Goal: Task Accomplishment & Management: Manage account settings

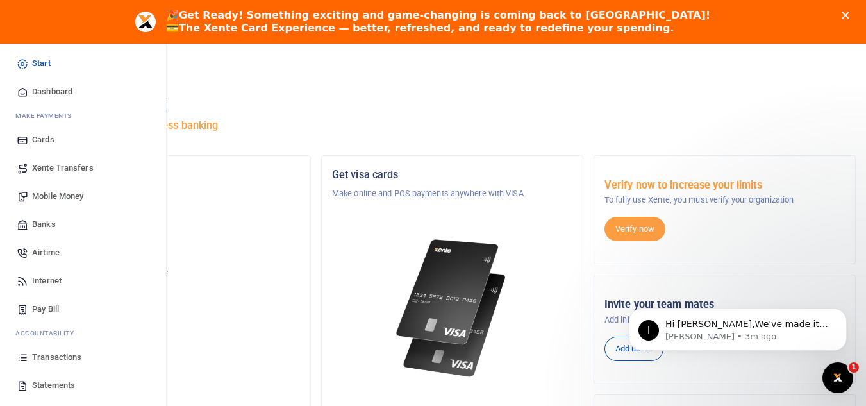
click at [72, 199] on span "Mobile Money" at bounding box center [57, 196] width 51 height 13
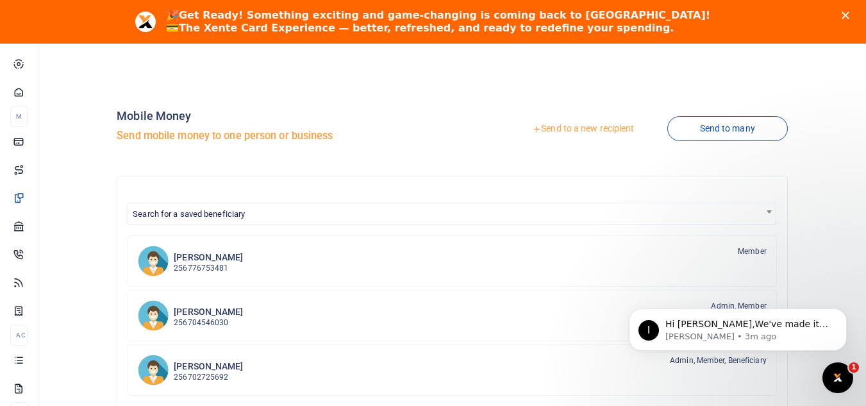
click at [592, 126] on link "Send to a new recipient" at bounding box center [583, 128] width 167 height 23
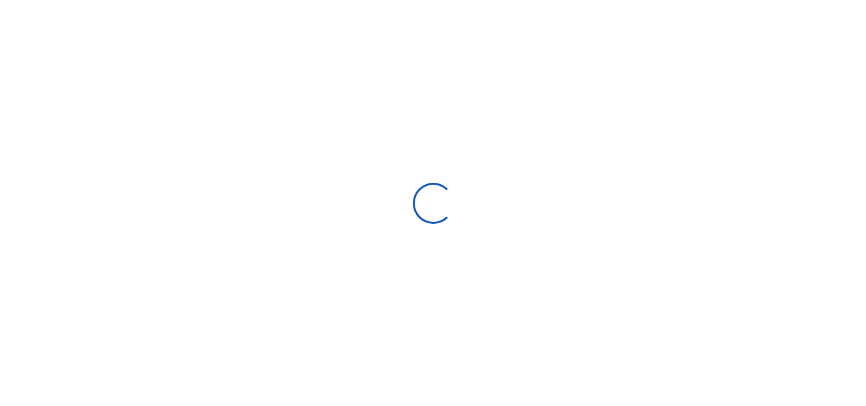
select select "Loading bundles"
select select
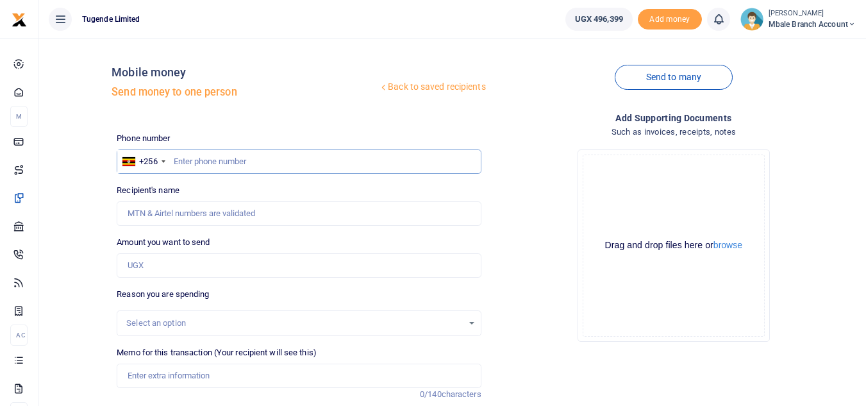
click at [247, 160] on input "text" at bounding box center [299, 161] width 364 height 24
type input "783956450"
type input "Jimmy John Musimbi"
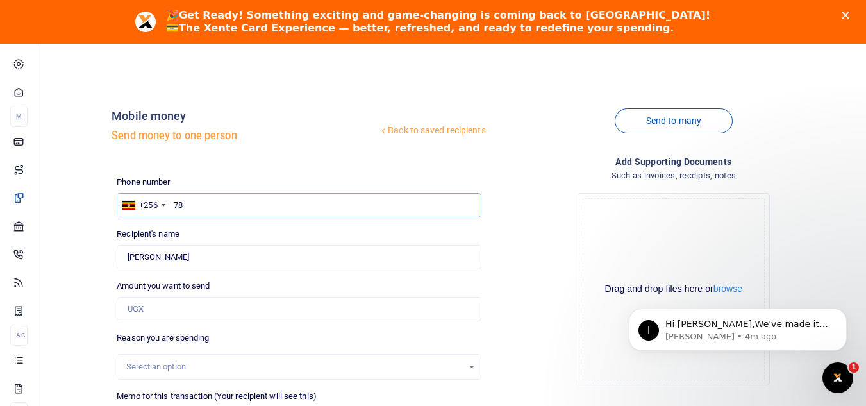
type input "7"
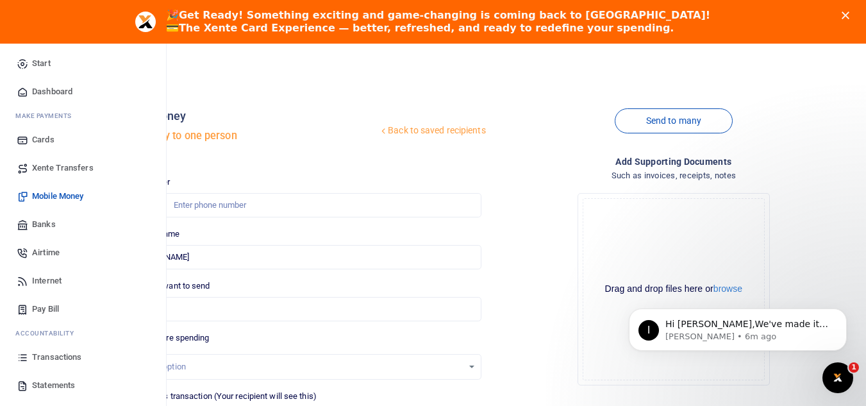
click at [47, 196] on span "Mobile Money" at bounding box center [57, 196] width 51 height 13
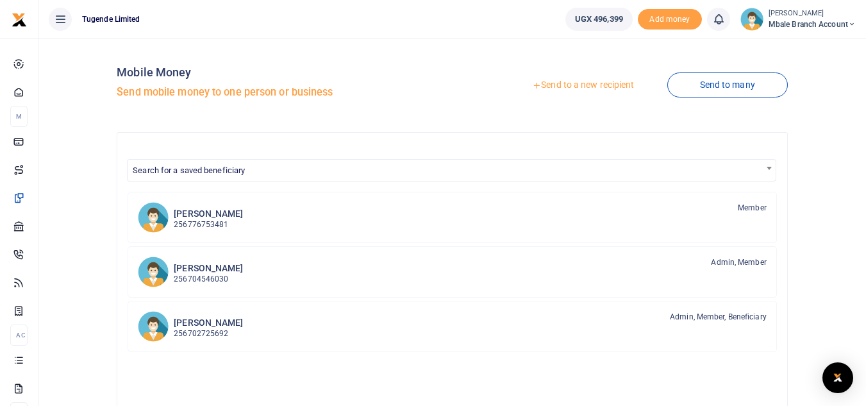
click at [562, 87] on link "Send to a new recipient" at bounding box center [583, 85] width 167 height 23
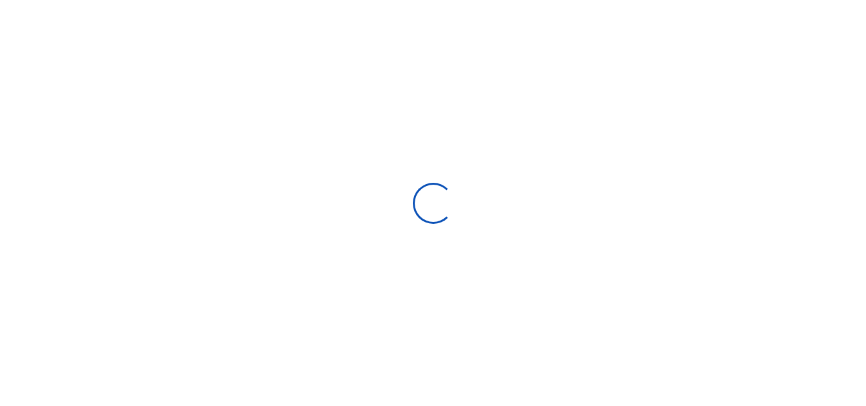
select select "Loading bundles"
select select
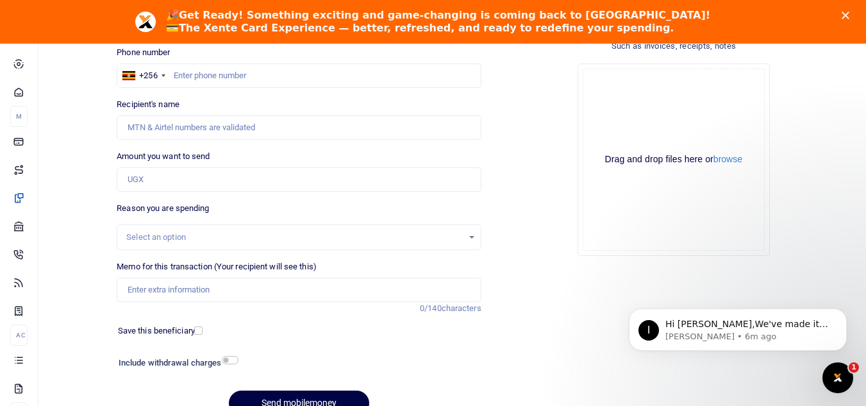
scroll to position [160, 0]
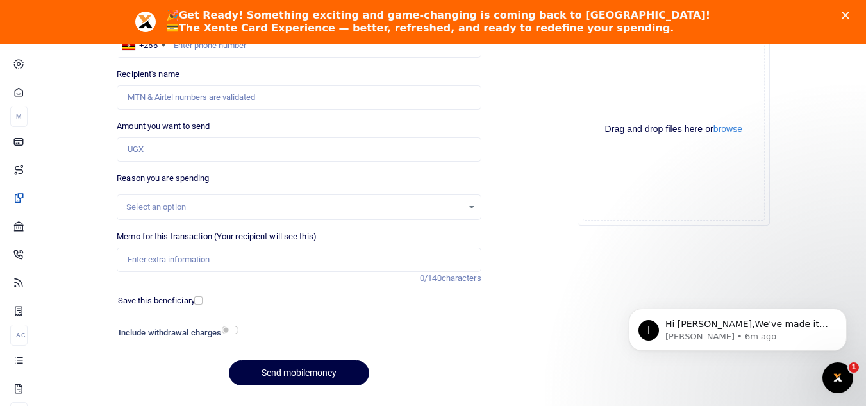
click at [473, 208] on div "Select an option" at bounding box center [298, 207] width 363 height 14
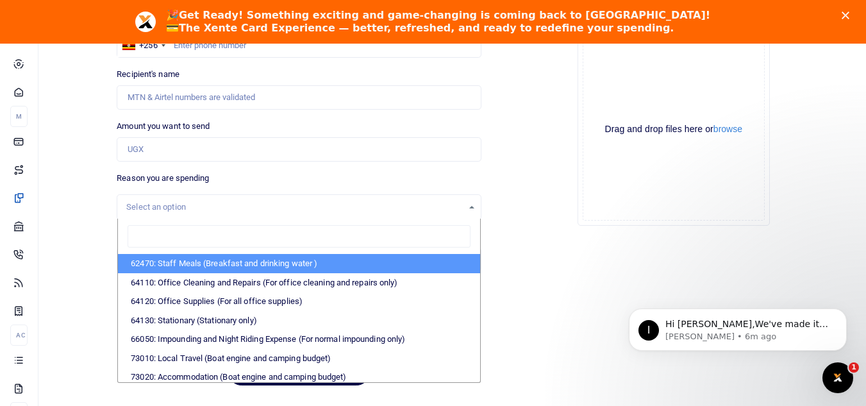
click at [534, 210] on div "Drop your files here Drag and drop files here or browse Powered by Uppy" at bounding box center [674, 129] width 364 height 213
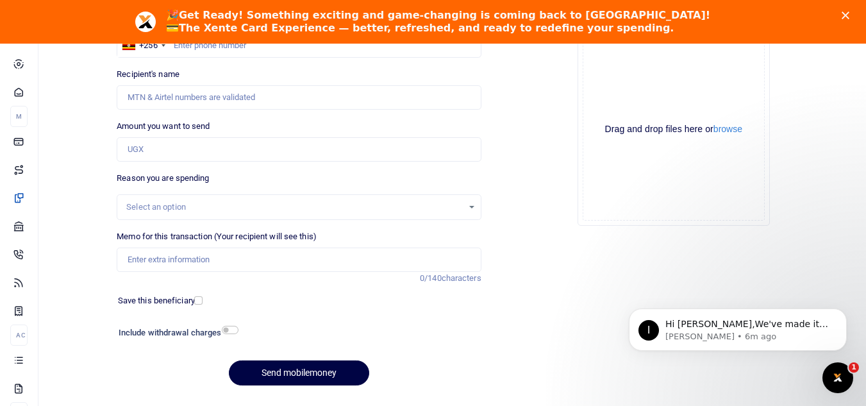
click at [545, 265] on div "Add supporting Documents Such as invoices, receipts, notes Drop your files here…" at bounding box center [674, 195] width 374 height 401
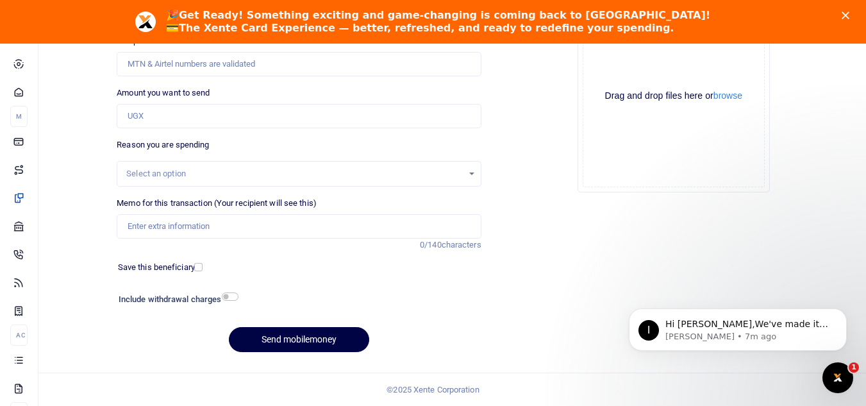
scroll to position [0, 0]
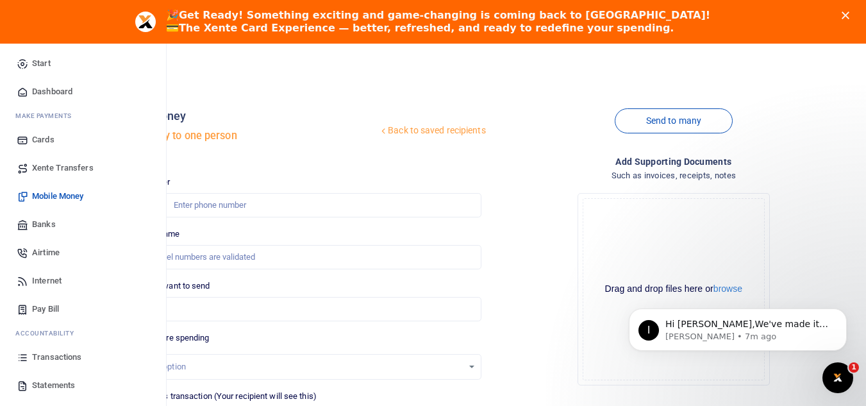
click at [69, 360] on span "Transactions" at bounding box center [56, 357] width 49 height 13
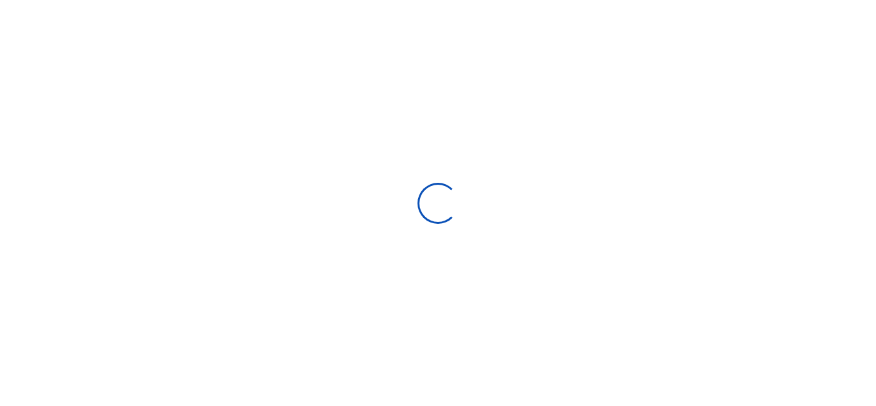
select select
type input "[DATE] - [DATE]"
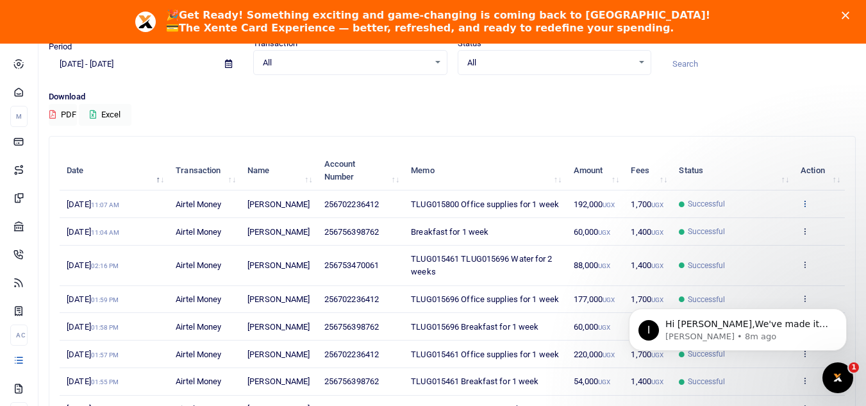
click at [803, 208] on icon at bounding box center [805, 203] width 8 height 9
click at [748, 233] on link "View details" at bounding box center [757, 231] width 101 height 18
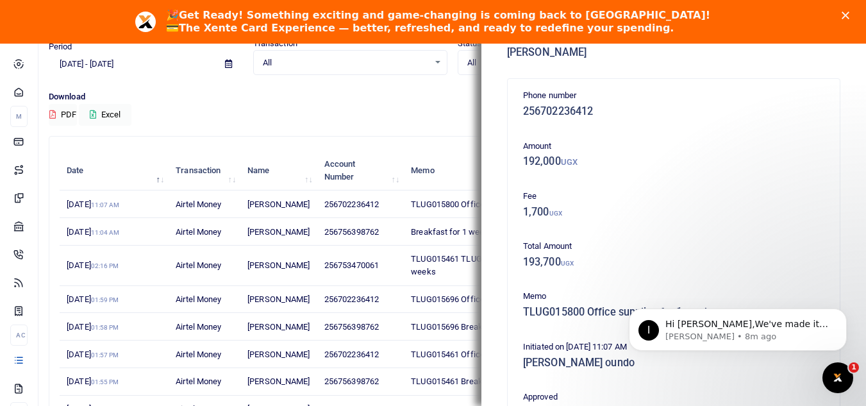
click at [714, 155] on h5 "192,000 UGX" at bounding box center [673, 161] width 301 height 13
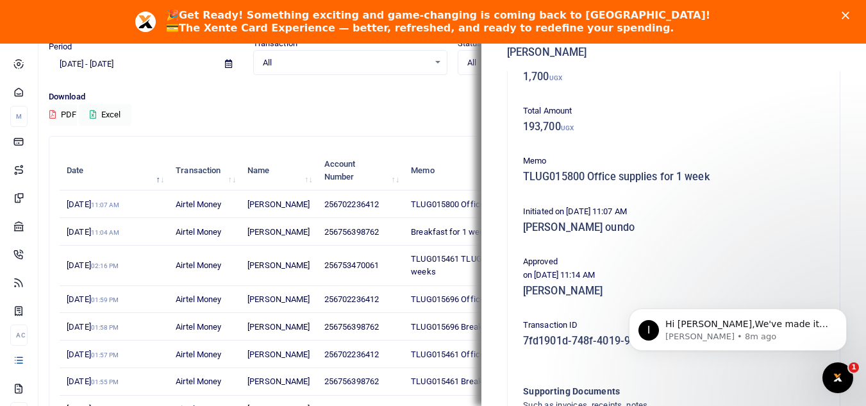
scroll to position [134, 0]
click at [549, 176] on h5 "TLUG015800 Office supplies for 1 week" at bounding box center [673, 178] width 301 height 13
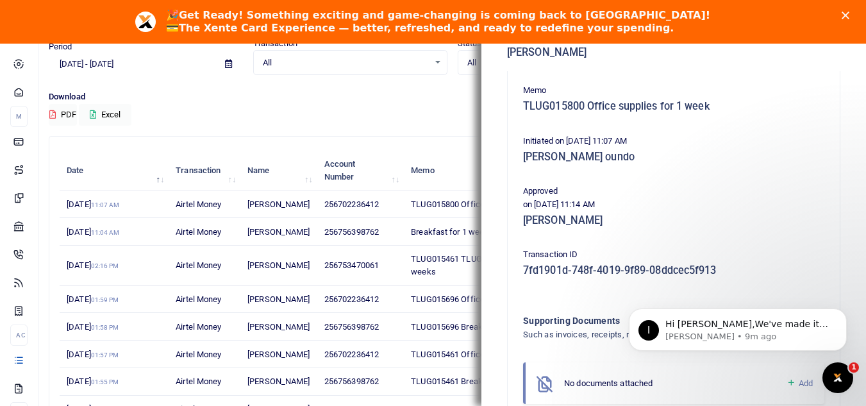
scroll to position [276, 0]
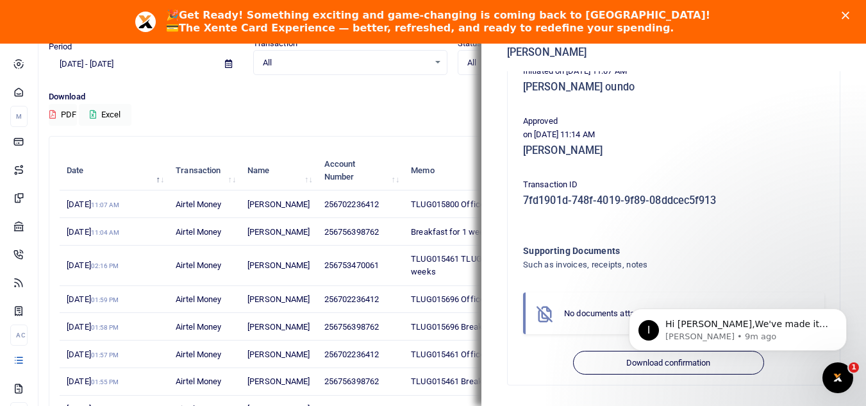
click html "I Hi John,We've made it easier to get support! Use this chat to connect with ou…"
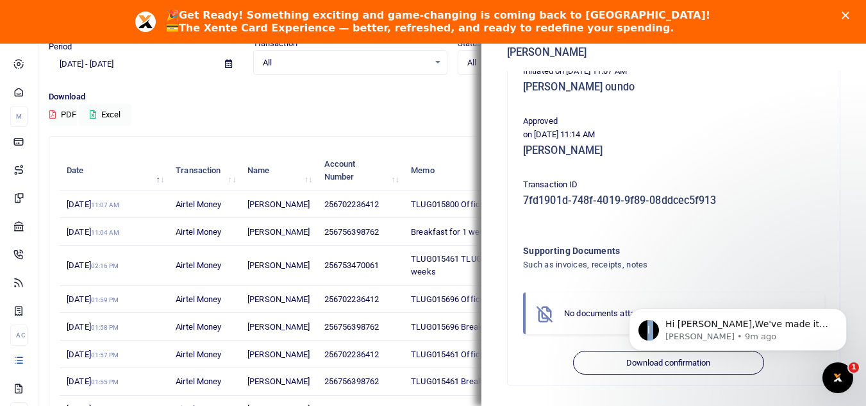
click html "I Hi John,We've made it easier to get support! Use this chat to connect with ou…"
click at [621, 361] on body "I Hi John,We've made it easier to get support! Use this chat to connect with ou…" at bounding box center [738, 327] width 246 height 80
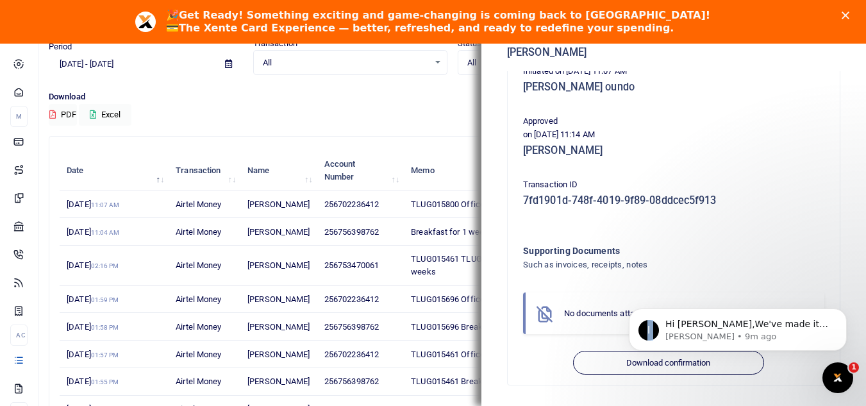
click at [621, 361] on body "I Hi John,We've made it easier to get support! Use this chat to connect with ou…" at bounding box center [738, 327] width 246 height 80
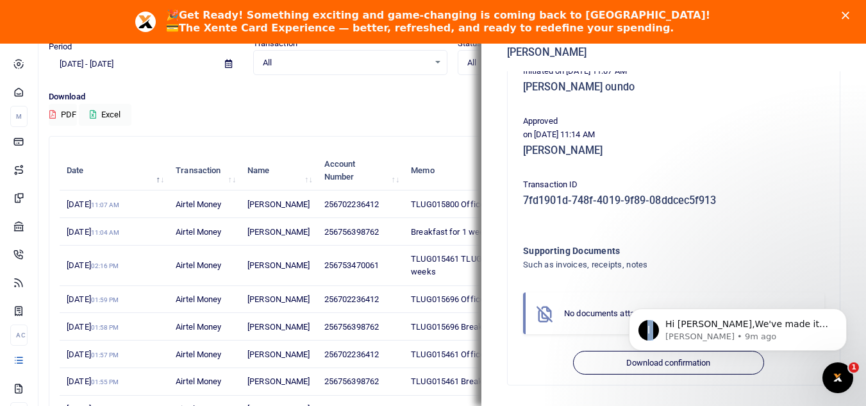
click at [621, 361] on body "I Hi John,We've made it easier to get support! Use this chat to connect with ou…" at bounding box center [738, 327] width 246 height 80
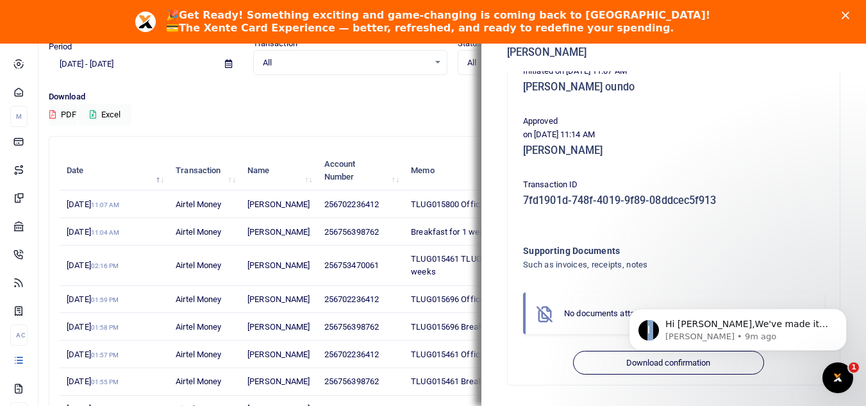
click at [621, 361] on body "I Hi John,We've made it easier to get support! Use this chat to connect with ou…" at bounding box center [738, 327] width 246 height 80
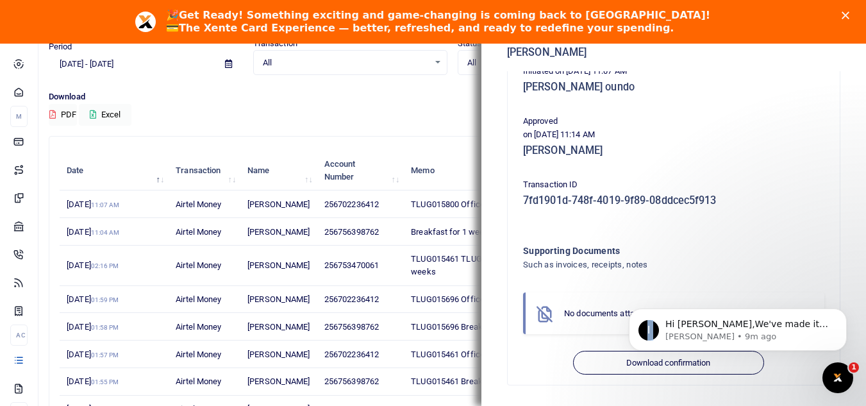
click at [621, 361] on body "I Hi John,We've made it easier to get support! Use this chat to connect with ou…" at bounding box center [738, 327] width 246 height 80
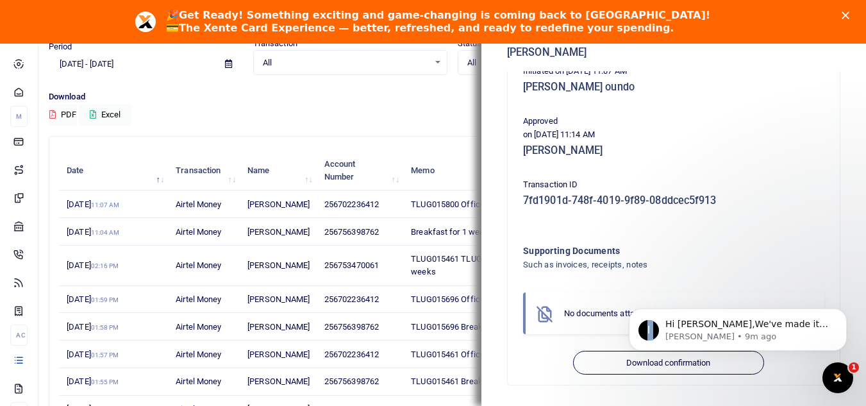
click at [621, 361] on body "I Hi John,We've made it easier to get support! Use this chat to connect with ou…" at bounding box center [738, 327] width 246 height 80
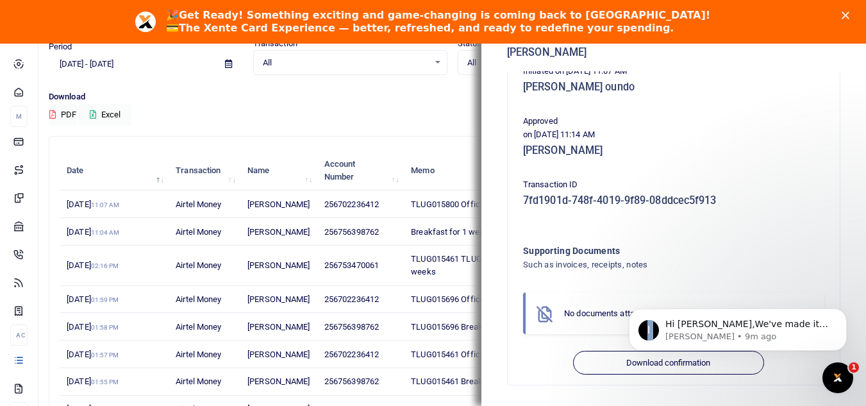
click at [621, 361] on body "I Hi John,We've made it easier to get support! Use this chat to connect with ou…" at bounding box center [738, 327] width 246 height 80
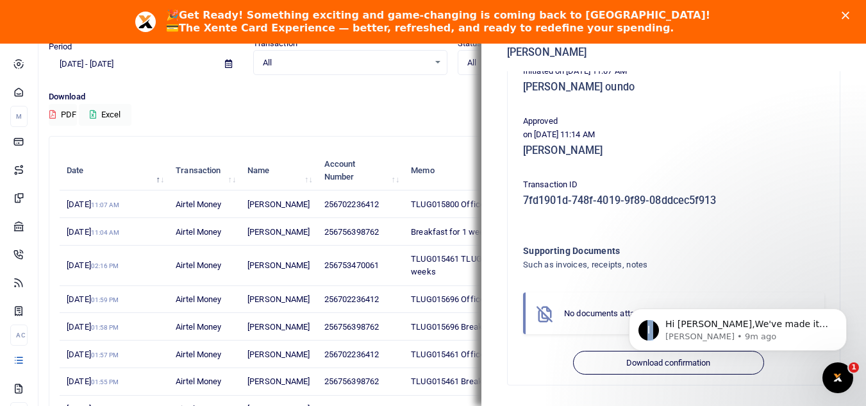
click at [621, 361] on body "I Hi John,We've made it easier to get support! Use this chat to connect with ou…" at bounding box center [738, 327] width 246 height 80
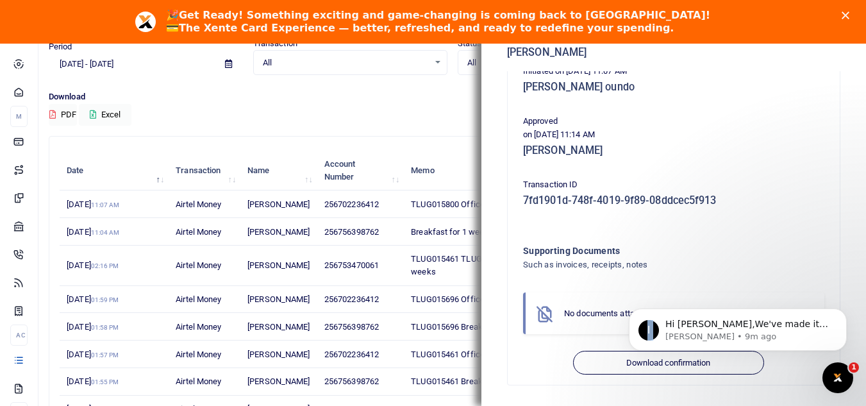
click at [621, 361] on body "I Hi John,We've made it easier to get support! Use this chat to connect with ou…" at bounding box center [738, 327] width 246 height 80
click at [794, 221] on div "Phone number 256702236412 Amount 192,000 UGX Fee 1,700 UGX Total Amount 193,700…" at bounding box center [674, 93] width 312 height 561
click at [674, 363] on body "I Hi John,We've made it easier to get support! Use this chat to connect with ou…" at bounding box center [738, 327] width 246 height 80
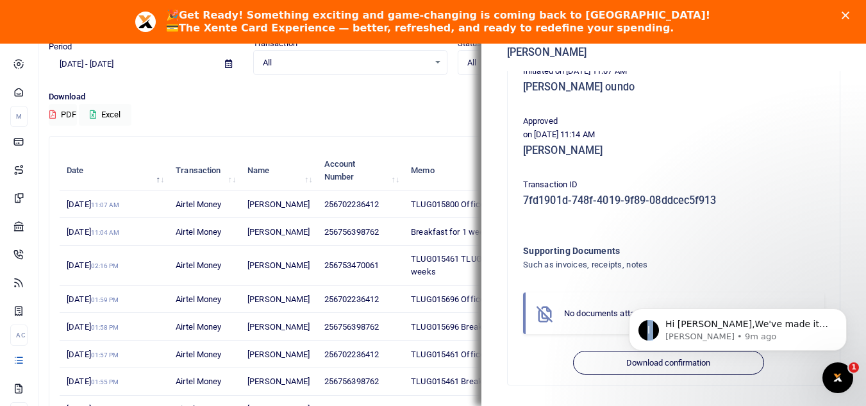
click at [674, 363] on body "I Hi John,We've made it easier to get support! Use this chat to connect with ou…" at bounding box center [738, 327] width 246 height 80
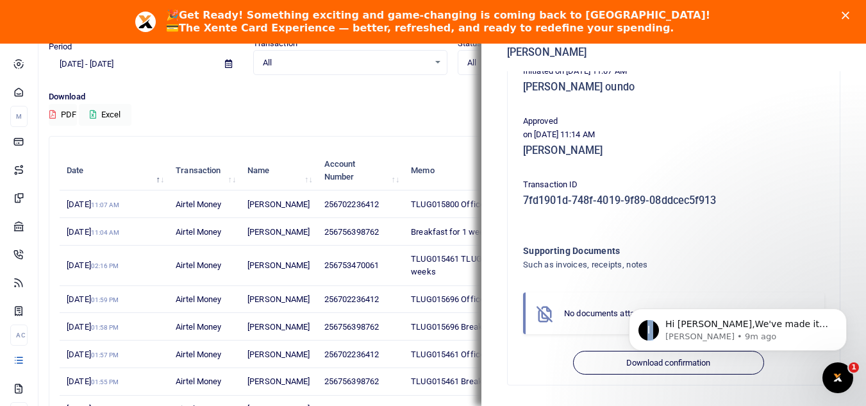
click at [674, 363] on body "I Hi John,We've made it easier to get support! Use this chat to connect with ou…" at bounding box center [738, 327] width 246 height 80
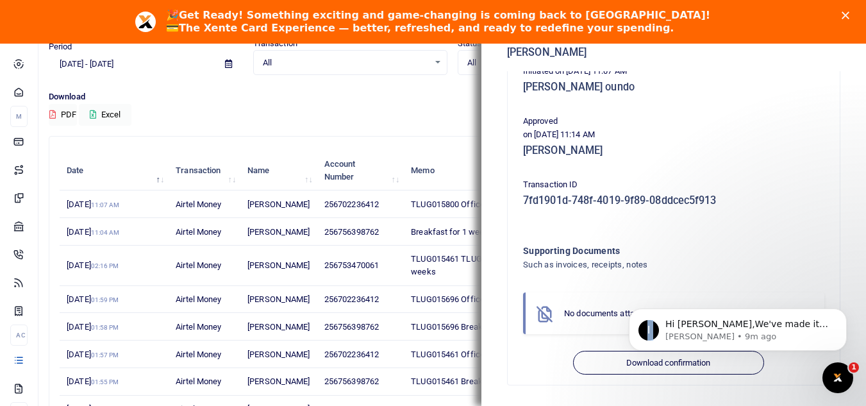
click at [674, 363] on body "I Hi John,We've made it easier to get support! Use this chat to connect with ou…" at bounding box center [738, 327] width 246 height 80
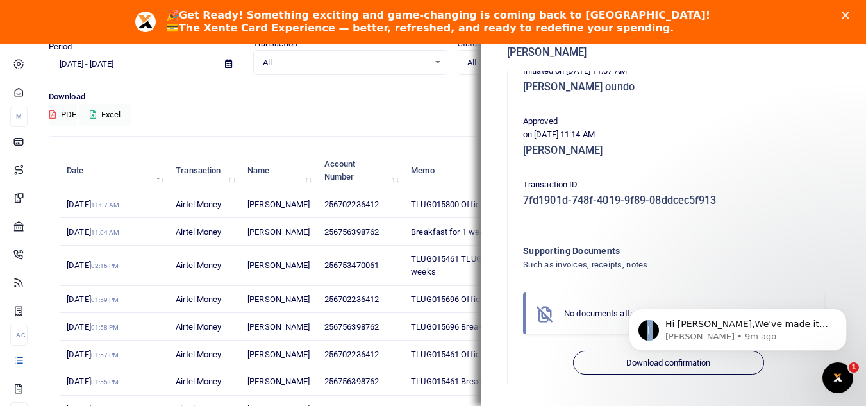
click at [674, 363] on body "I Hi John,We've made it easier to get support! Use this chat to connect with ou…" at bounding box center [738, 327] width 246 height 80
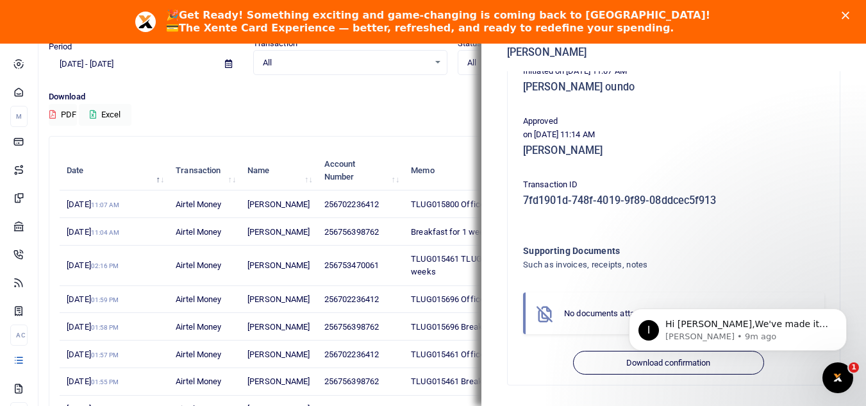
click at [675, 358] on body "I Hi John,We've made it easier to get support! Use this chat to connect with ou…" at bounding box center [738, 327] width 246 height 80
click at [410, 92] on p "Download" at bounding box center [452, 96] width 807 height 13
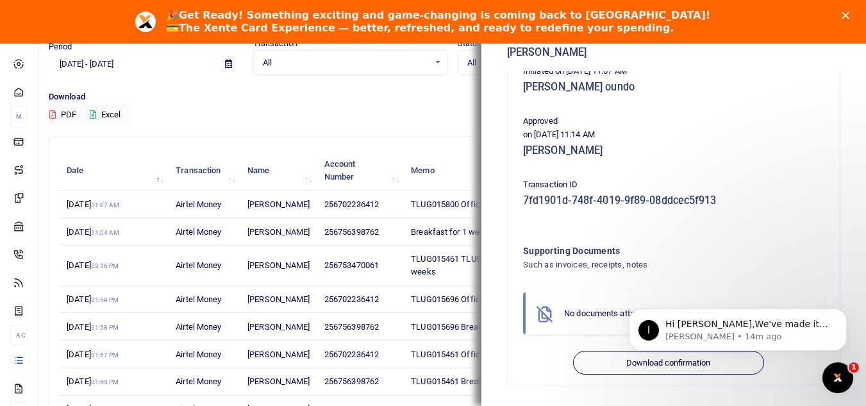
click at [410, 92] on p "Download" at bounding box center [452, 96] width 807 height 13
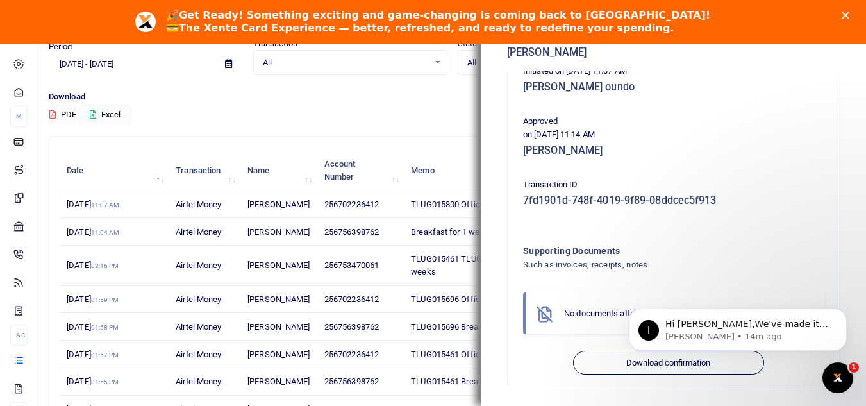
click at [410, 92] on p "Download" at bounding box center [452, 96] width 807 height 13
click at [409, 93] on p "Download" at bounding box center [452, 96] width 807 height 13
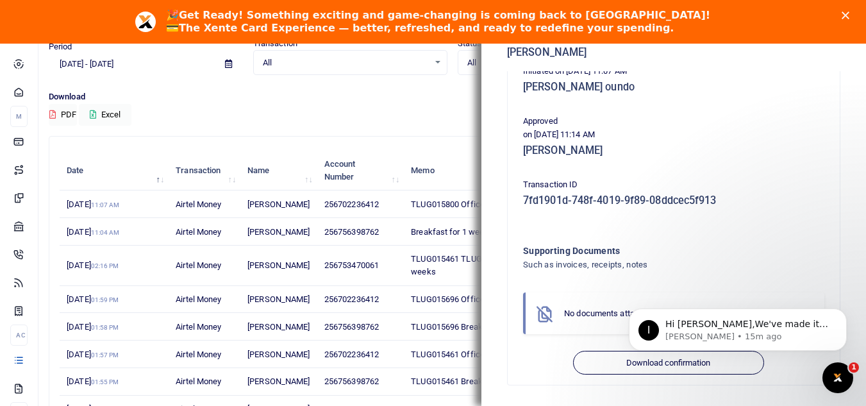
click at [409, 93] on p "Download" at bounding box center [452, 96] width 807 height 13
click at [652, 139] on p "on 30th Jul 2025 11:14 AM" at bounding box center [673, 134] width 301 height 13
click at [661, 138] on p "on 30th Jul 2025 11:14 AM" at bounding box center [673, 134] width 301 height 13
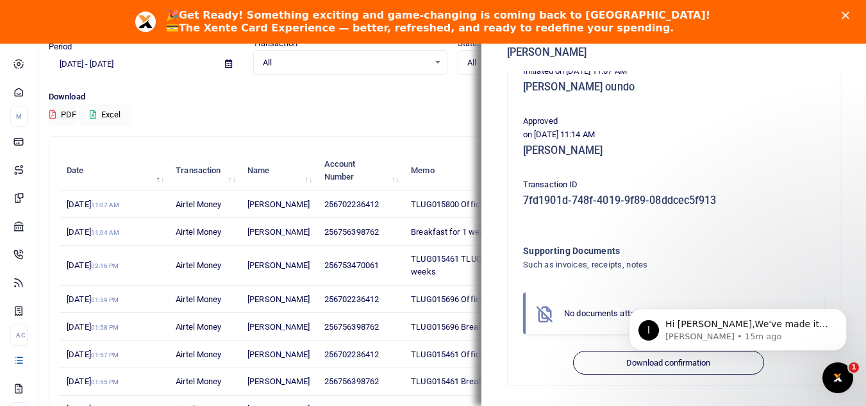
click at [671, 137] on p "on 30th Jul 2025 11:14 AM" at bounding box center [673, 134] width 301 height 13
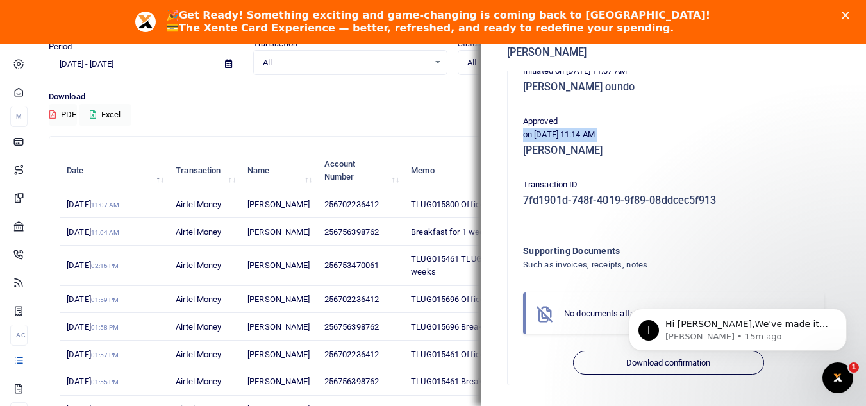
click at [671, 137] on p "on 30th Jul 2025 11:14 AM" at bounding box center [673, 134] width 301 height 13
drag, startPoint x: 856, startPoint y: 283, endPoint x: 1450, endPoint y: 415, distance: 608.3
click html "I Hi John,We've made it easier to get support! Use this chat to connect with ou…"
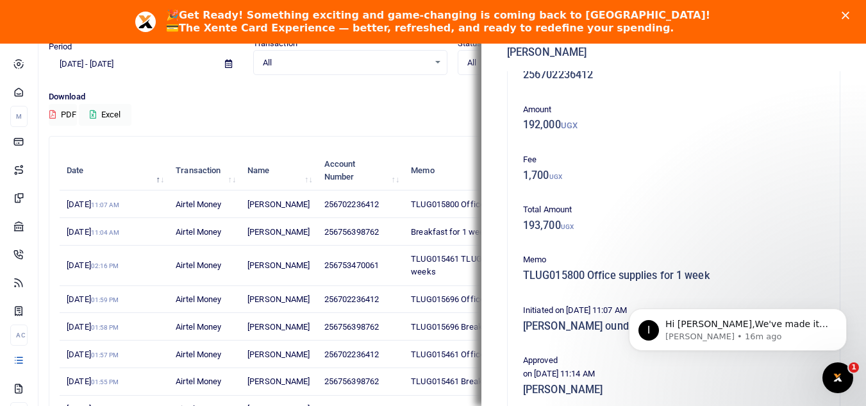
scroll to position [0, 0]
